Goal: Information Seeking & Learning: Learn about a topic

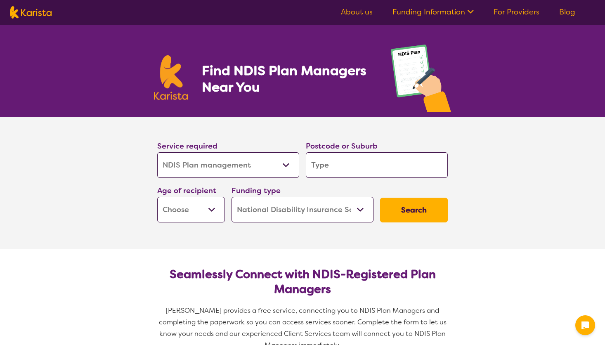
select select "NDIS Plan management"
select select "NDIS"
select select "NDIS Plan management"
select select "NDIS"
click at [340, 157] on input "search" at bounding box center [377, 165] width 142 height 26
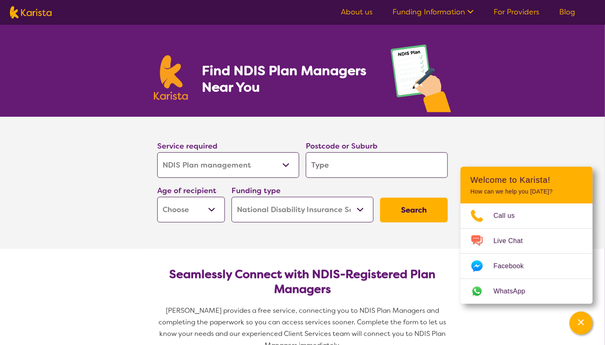
type input "2"
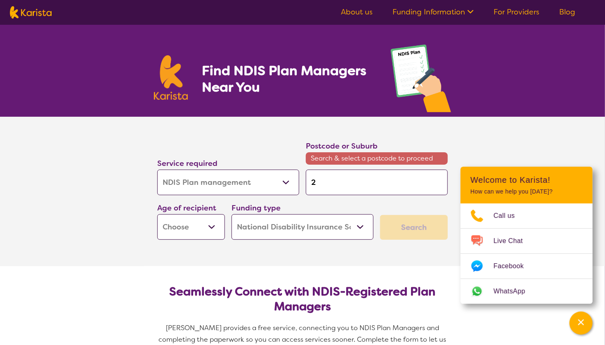
type input "27"
type input "272"
type input "2720"
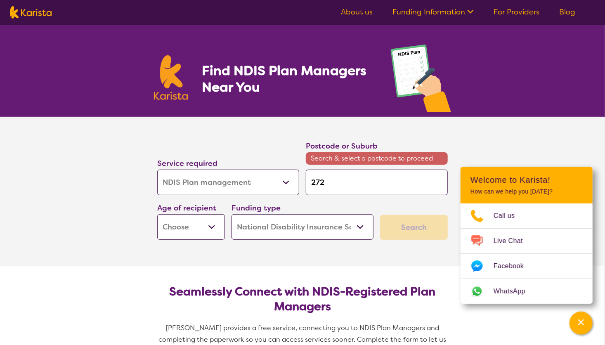
type input "2720"
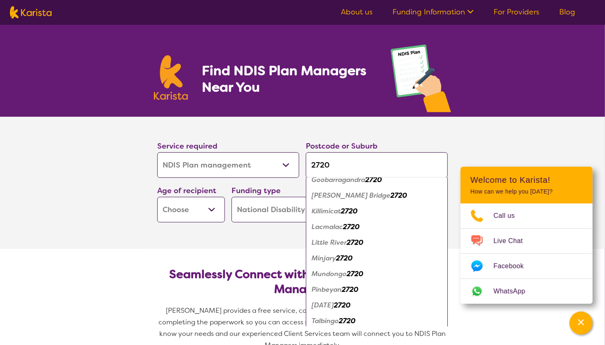
scroll to position [248, 0]
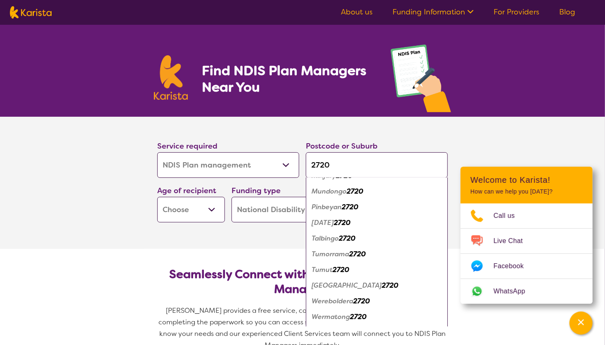
type input "2720"
click at [349, 271] on em "2720" at bounding box center [341, 270] width 17 height 9
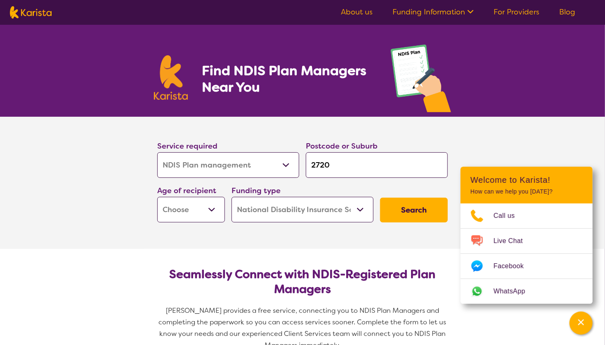
click at [210, 205] on select "Early Childhood - 0 to 9 Child - 10 to 11 Adolescent - 12 to 17 Adult - 18 to 6…" at bounding box center [191, 210] width 68 height 26
select select "EC"
click at [157, 197] on select "Early Childhood - 0 to 9 Child - 10 to 11 Adolescent - 12 to 17 Adult - 18 to 6…" at bounding box center [191, 210] width 68 height 26
select select "EC"
click at [337, 200] on select "Home Care Package (HCP) National Disability Insurance Scheme (NDIS) I don't know" at bounding box center [303, 210] width 142 height 26
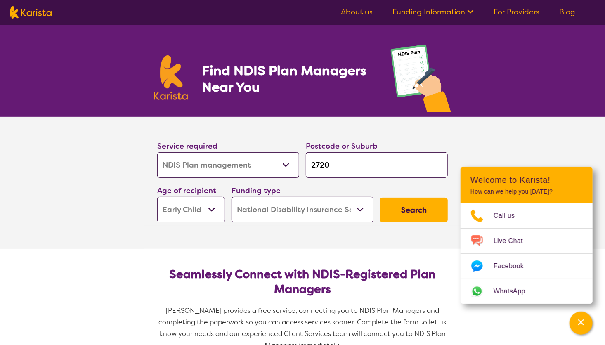
select select "i-don-t-know"
click at [232, 197] on select "Home Care Package (HCP) National Disability Insurance Scheme (NDIS) I don't know" at bounding box center [303, 210] width 142 height 26
select select "i-don-t-know"
click at [417, 206] on button "Search" at bounding box center [414, 210] width 68 height 25
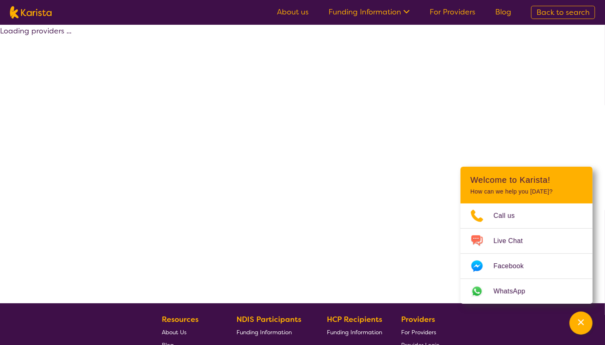
select select "NDIS Plan management"
select select "EC"
